Goal: Find contact information: Find contact information

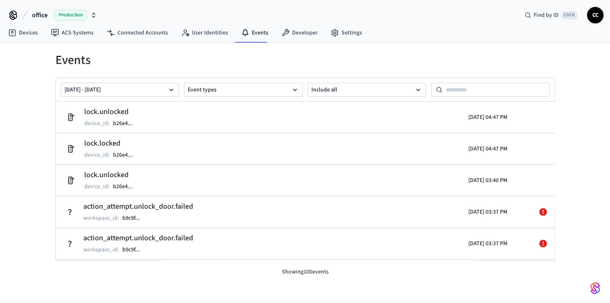
click at [39, 163] on div "Events [DATE] - [DATE] Event types Include all lock.unlocked device_id : b26e4 …" at bounding box center [305, 171] width 610 height 256
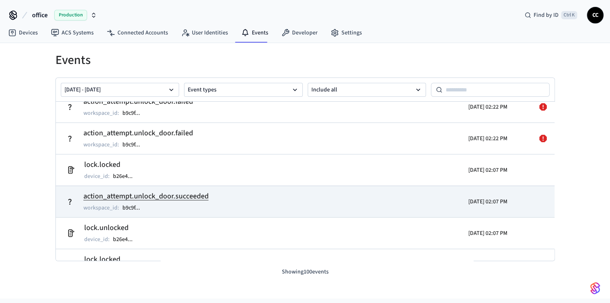
scroll to position [1994, 0]
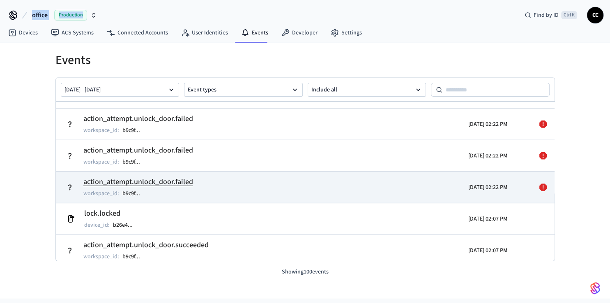
click at [201, 197] on td "action_attempt.unlock_door.failed workspace_id : b9c9f ..." at bounding box center [224, 187] width 324 height 23
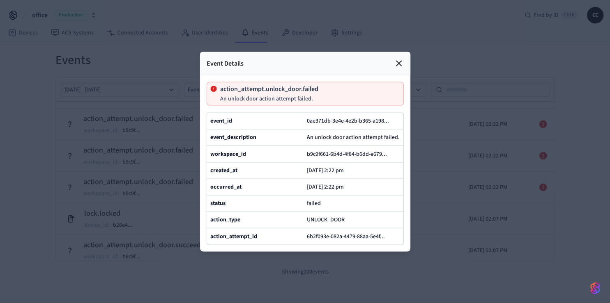
click at [32, 200] on div at bounding box center [305, 151] width 610 height 303
click at [396, 61] on icon at bounding box center [398, 63] width 5 height 5
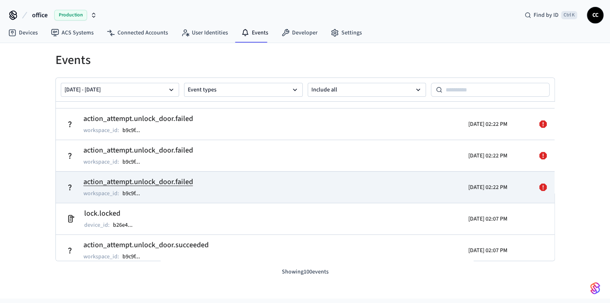
click at [250, 191] on td "action_attempt.unlock_door.failed workspace_id : b9c9f ..." at bounding box center [224, 187] width 324 height 23
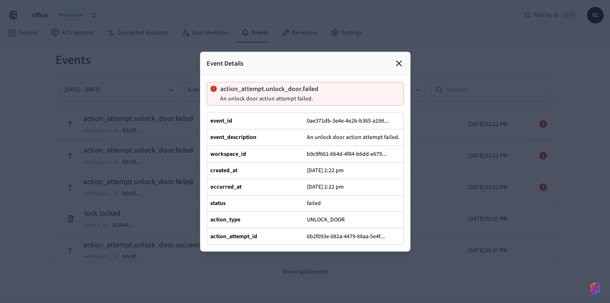
click at [398, 58] on icon at bounding box center [399, 63] width 10 height 10
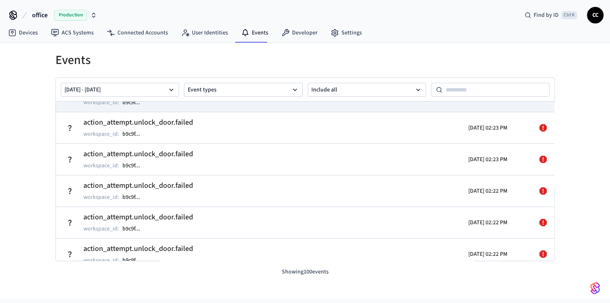
scroll to position [1800, 0]
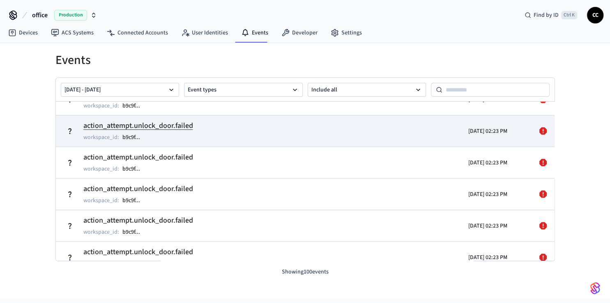
click at [232, 137] on td "action_attempt.unlock_door.failed workspace_id : b9c9f ..." at bounding box center [224, 131] width 324 height 23
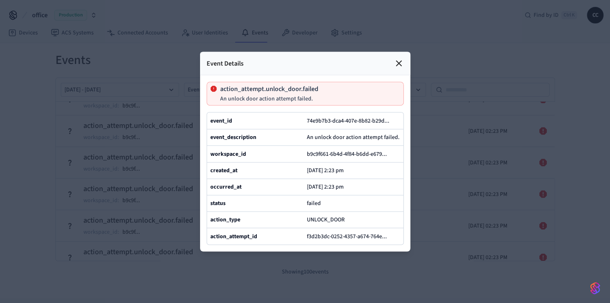
click at [16, 120] on div at bounding box center [305, 151] width 610 height 303
click at [397, 58] on icon at bounding box center [399, 63] width 10 height 10
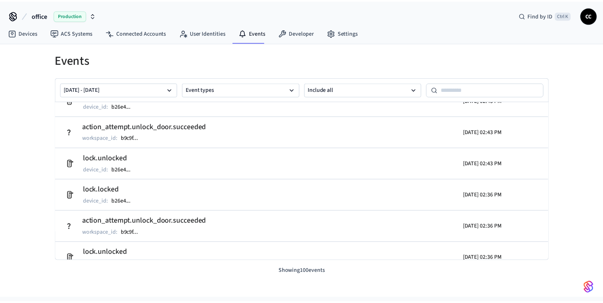
scroll to position [973, 0]
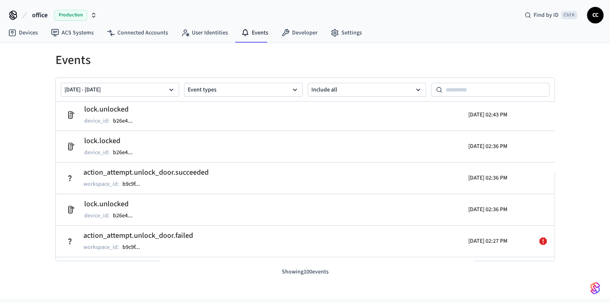
click at [594, 14] on span "CC" at bounding box center [595, 15] width 15 height 15
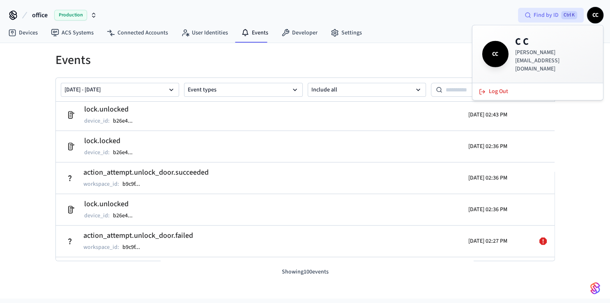
click at [565, 16] on span "Ctrl K" at bounding box center [569, 15] width 16 height 8
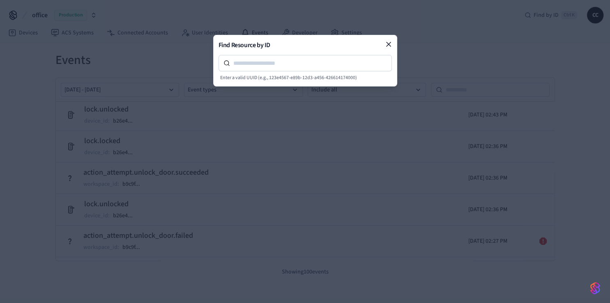
click at [543, 35] on body "office Production Find by ID Ctrl K CC Devices ACS Systems Connected Accounts U…" at bounding box center [305, 149] width 610 height 299
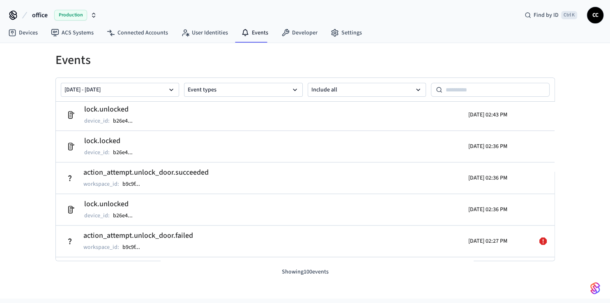
click at [594, 17] on span "CC" at bounding box center [595, 15] width 15 height 15
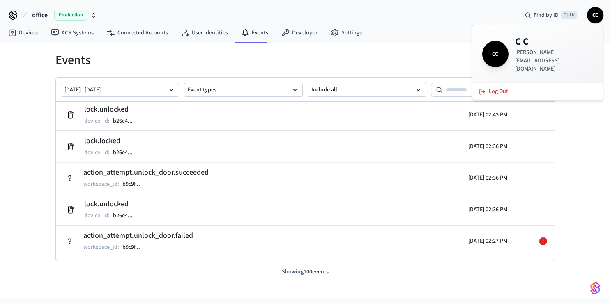
click at [546, 57] on p "[PERSON_NAME][EMAIL_ADDRESS][DOMAIN_NAME]" at bounding box center [554, 60] width 78 height 25
click at [483, 51] on span "CC" at bounding box center [495, 54] width 26 height 26
click at [499, 50] on span "CC" at bounding box center [495, 54] width 23 height 23
click at [439, 33] on div "Devices ACS Systems Connected Accounts User Identities Events Developer Settings" at bounding box center [305, 33] width 610 height 19
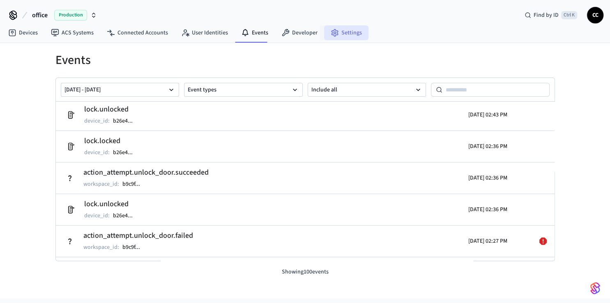
click at [336, 33] on link "Settings" at bounding box center [346, 32] width 44 height 15
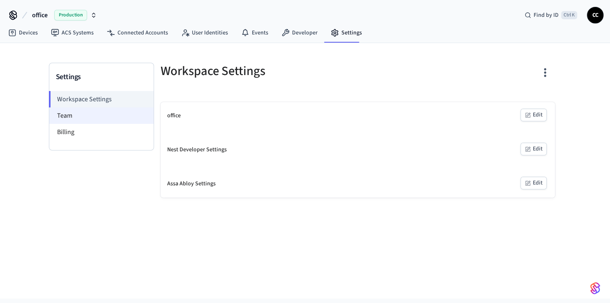
click at [99, 120] on li "Team" at bounding box center [101, 116] width 104 height 16
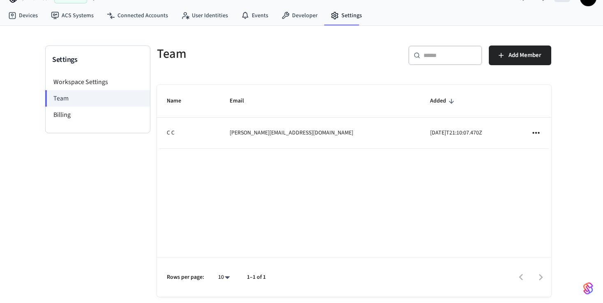
scroll to position [27, 0]
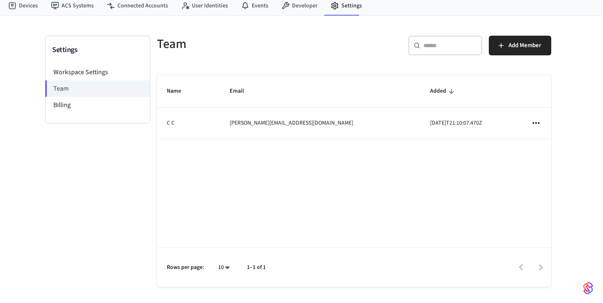
click at [420, 124] on td "[DATE]T21:10:07.470Z" at bounding box center [470, 123] width 101 height 31
click at [538, 124] on icon "sticky table" at bounding box center [536, 123] width 11 height 11
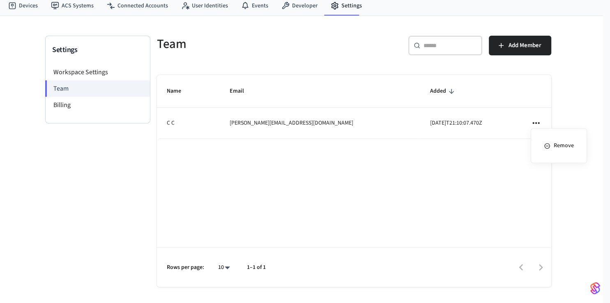
click at [85, 73] on div at bounding box center [305, 151] width 610 height 303
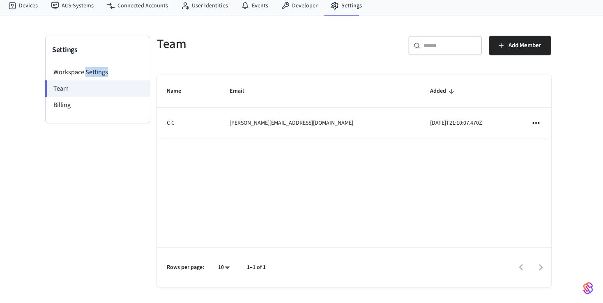
click at [85, 73] on li "Workspace Settings" at bounding box center [98, 72] width 104 height 16
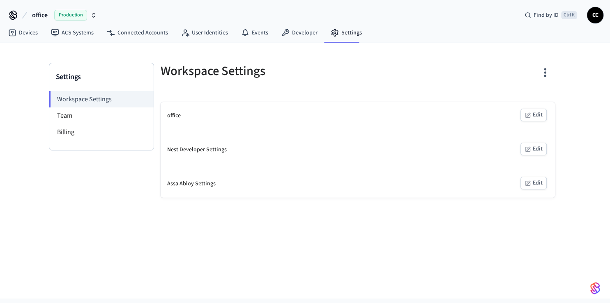
click at [85, 73] on h3 "Settings" at bounding box center [101, 76] width 91 height 11
click at [69, 133] on li "Billing" at bounding box center [101, 132] width 104 height 16
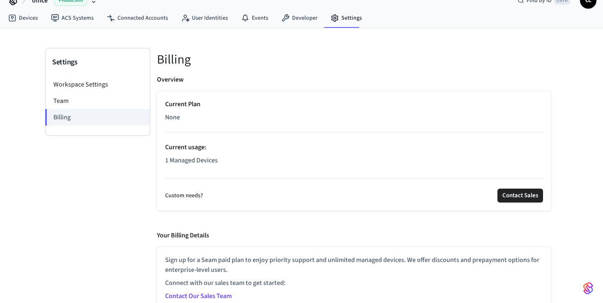
scroll to position [23, 0]
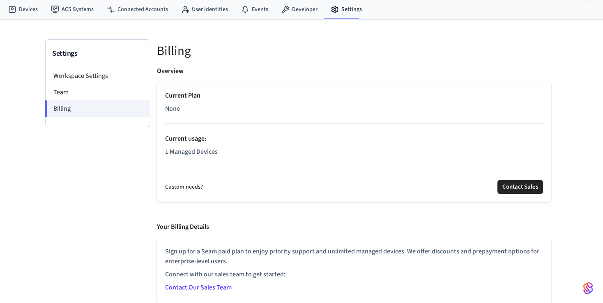
click at [211, 285] on link "Contact Our Sales Team" at bounding box center [198, 287] width 67 height 9
